Goal: Task Accomplishment & Management: Manage account settings

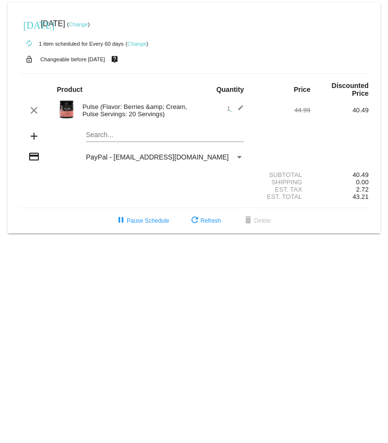
click at [88, 24] on link "Change" at bounding box center [78, 24] width 19 height 6
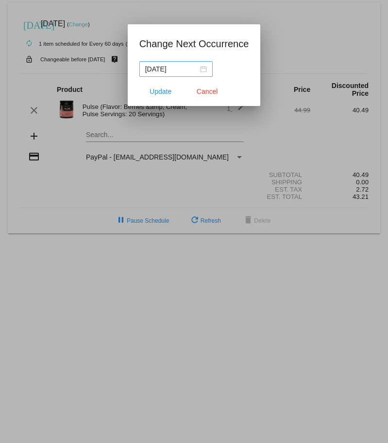
click at [203, 68] on div "[DATE]" at bounding box center [176, 69] width 62 height 11
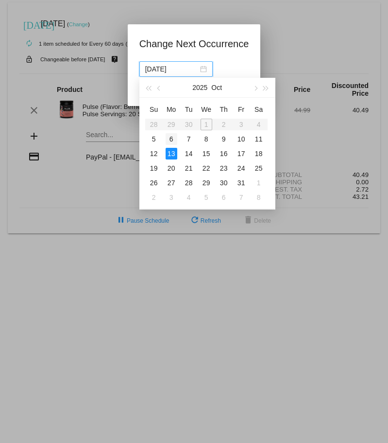
click at [173, 139] on div "6" at bounding box center [172, 139] width 12 height 12
type input "[DATE]"
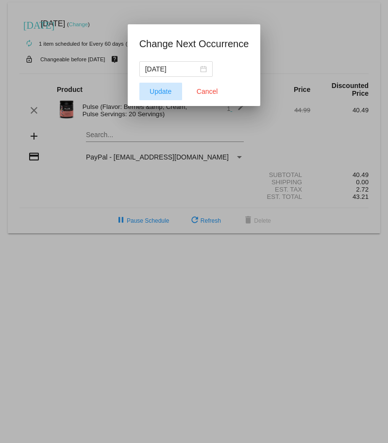
click at [158, 92] on span "Update" at bounding box center [161, 91] width 22 height 8
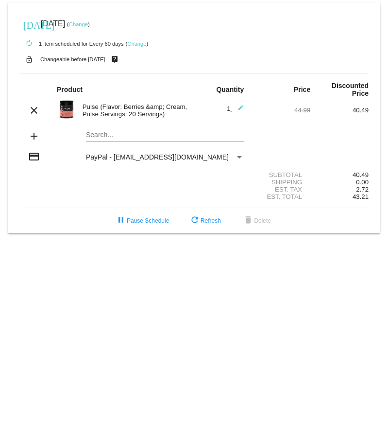
click at [88, 25] on link "Change" at bounding box center [78, 24] width 19 height 6
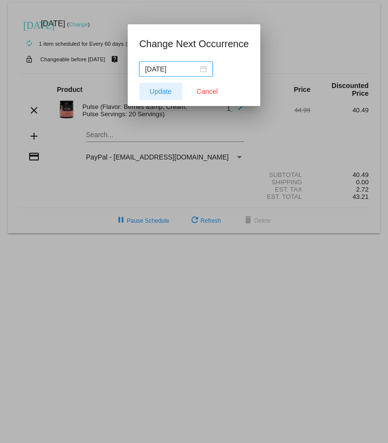
click at [159, 94] on span "Update" at bounding box center [161, 91] width 22 height 8
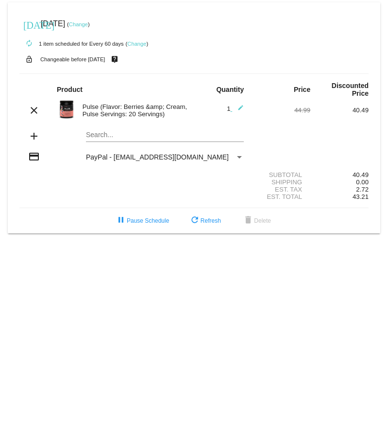
click at [135, 45] on link "Change" at bounding box center [136, 44] width 19 height 6
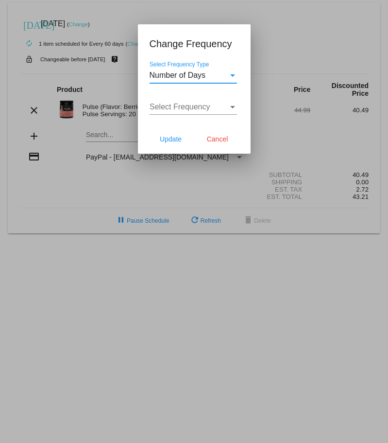
click at [229, 75] on div "Select Frequency Type" at bounding box center [232, 75] width 9 height 9
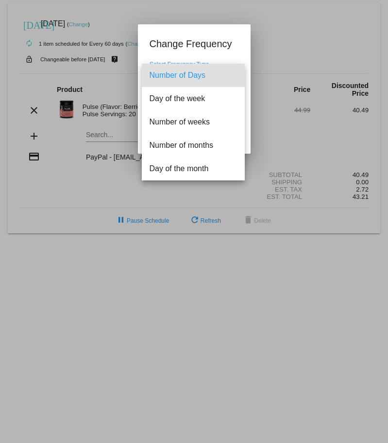
click at [191, 76] on span "Number of Days" at bounding box center [193, 75] width 87 height 23
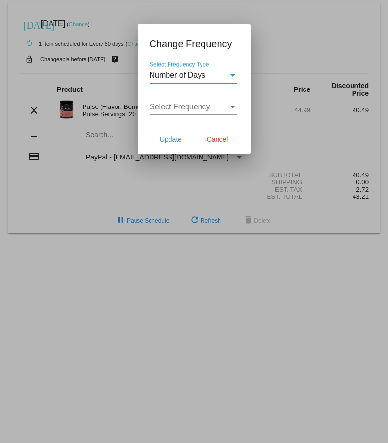
click at [228, 107] on div "Select Frequency" at bounding box center [232, 107] width 9 height 9
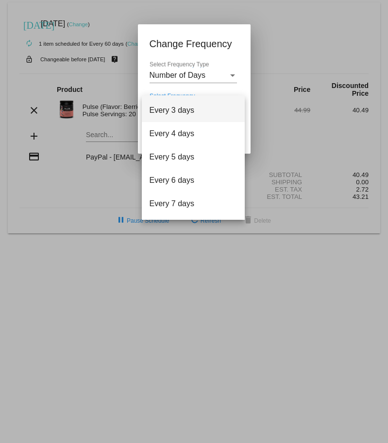
scroll to position [39, 0]
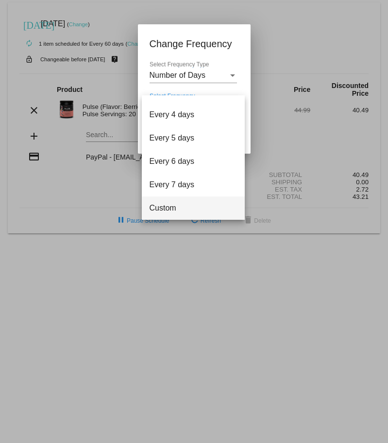
click at [154, 209] on span "Custom" at bounding box center [193, 207] width 87 height 23
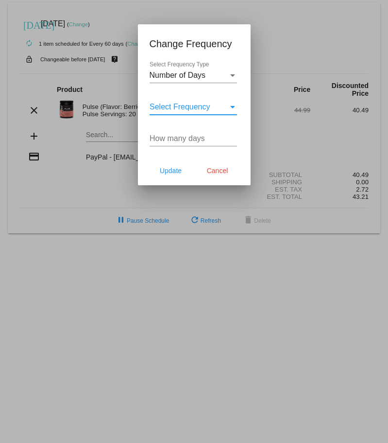
click at [180, 139] on input "How many days" at bounding box center [193, 138] width 87 height 9
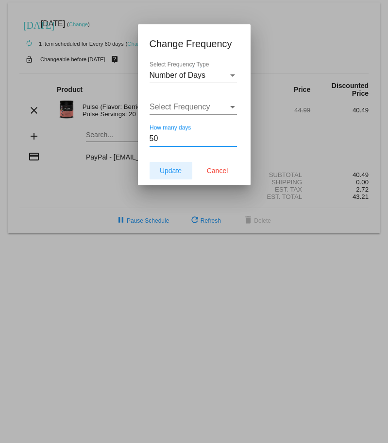
type input "50"
click at [165, 169] on span "Update" at bounding box center [171, 171] width 22 height 8
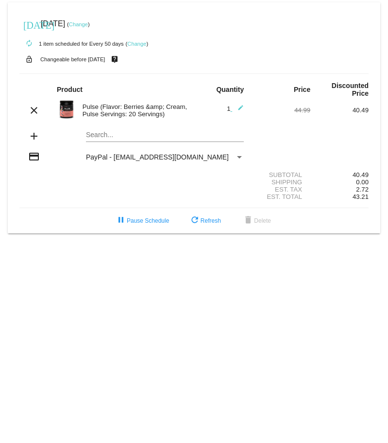
click at [62, 105] on img at bounding box center [66, 109] width 19 height 19
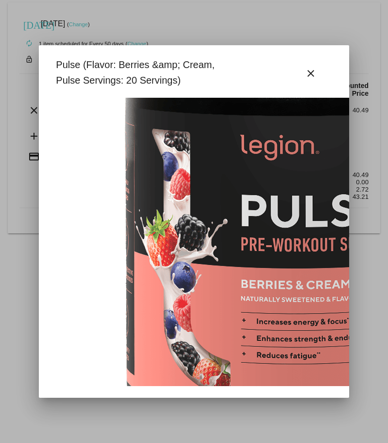
scroll to position [0, 0]
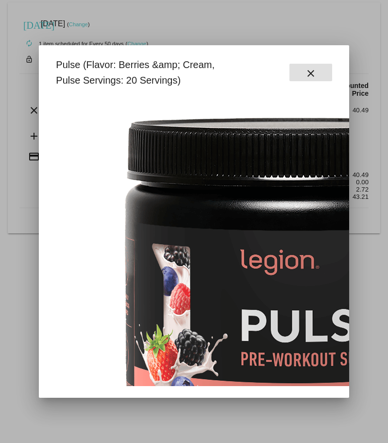
click at [308, 70] on mat-icon "close" at bounding box center [311, 74] width 12 height 12
